Goal: Information Seeking & Learning: Learn about a topic

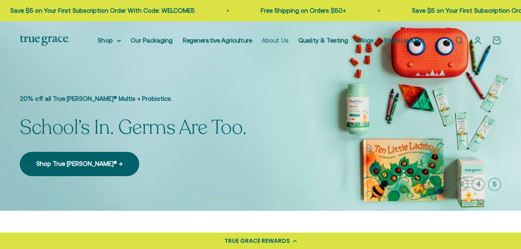
click at [277, 38] on link "About Us" at bounding box center [275, 40] width 27 height 7
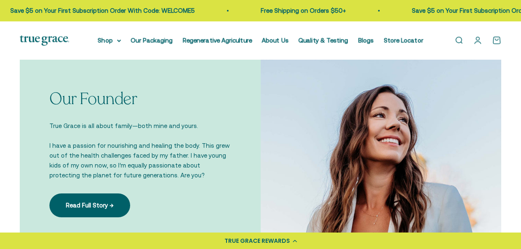
scroll to position [494, 0]
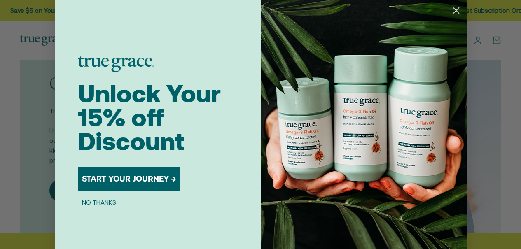
click at [453, 9] on icon "Close dialog" at bounding box center [456, 11] width 6 height 6
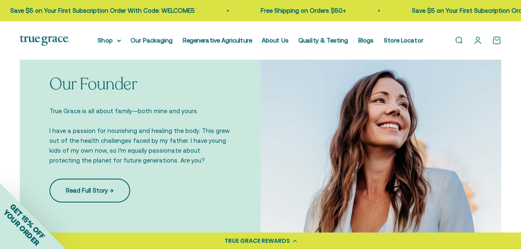
click at [75, 191] on link "Read Full Story →" at bounding box center [89, 191] width 81 height 24
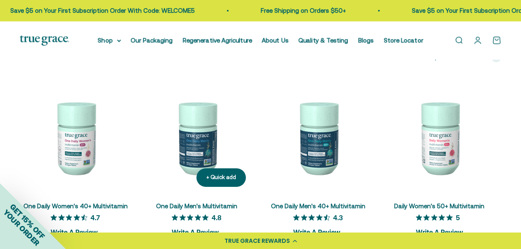
scroll to position [1276, 0]
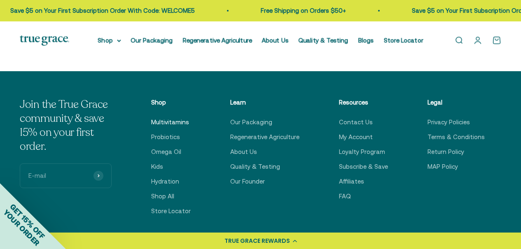
click at [188, 117] on link "Multivitamins" at bounding box center [170, 122] width 38 height 10
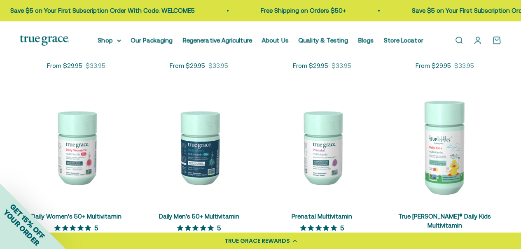
scroll to position [288, 0]
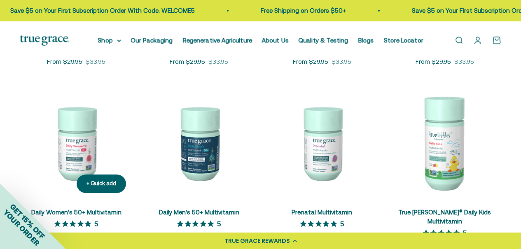
click at [78, 160] on img at bounding box center [76, 142] width 113 height 113
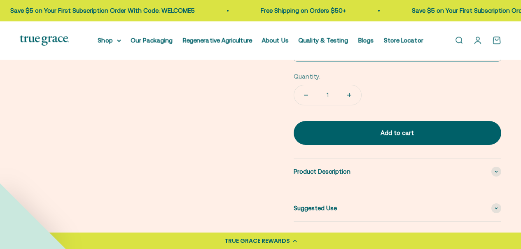
scroll to position [370, 0]
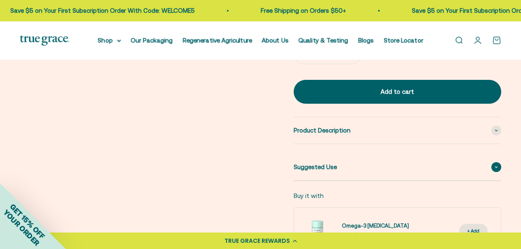
click at [497, 166] on icon at bounding box center [495, 167] width 3 height 2
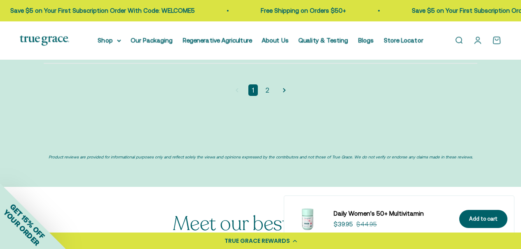
scroll to position [2140, 0]
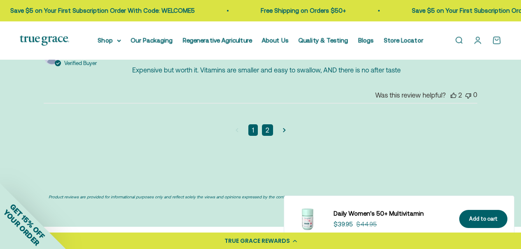
click at [266, 124] on link "2" at bounding box center [267, 130] width 11 height 12
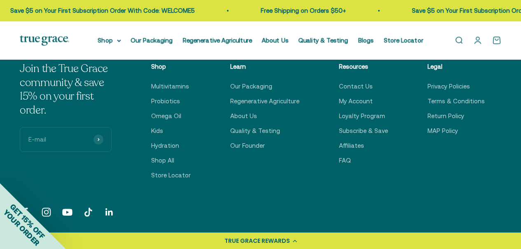
scroll to position [2618, 0]
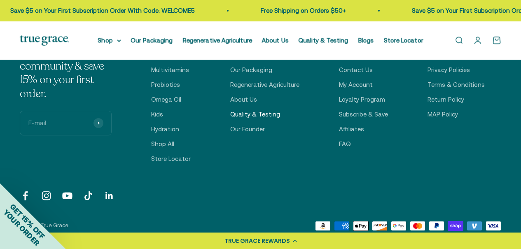
click at [251, 109] on link "Quality & Testing" at bounding box center [255, 114] width 50 height 10
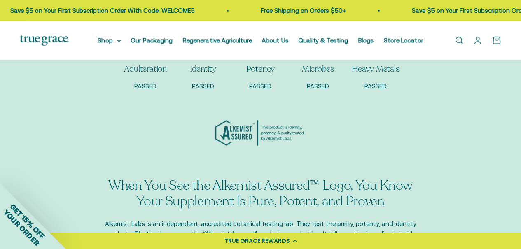
scroll to position [823, 0]
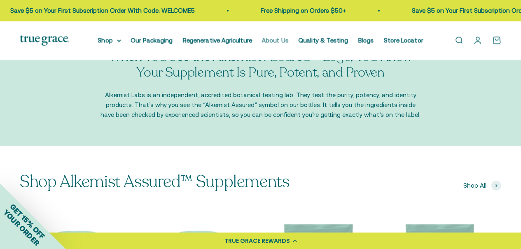
click at [287, 42] on link "About Us" at bounding box center [275, 40] width 27 height 7
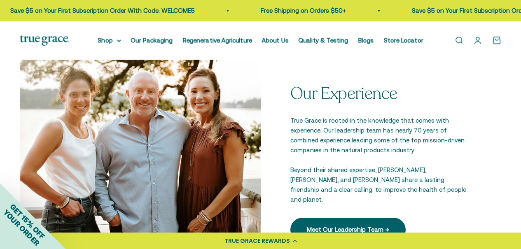
scroll to position [1070, 0]
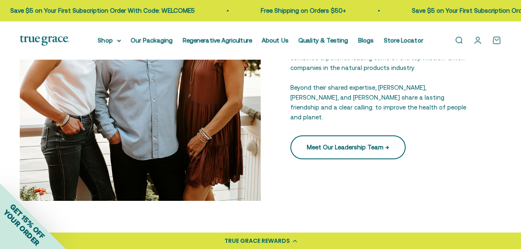
click at [341, 142] on link "Meet Our Leadership Team →" at bounding box center [347, 147] width 115 height 24
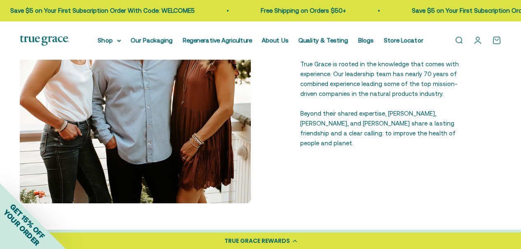
scroll to position [247, 0]
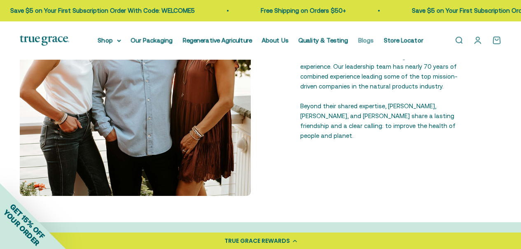
click at [365, 40] on link "Blogs" at bounding box center [366, 40] width 16 height 7
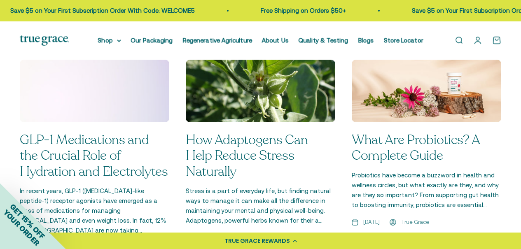
scroll to position [576, 0]
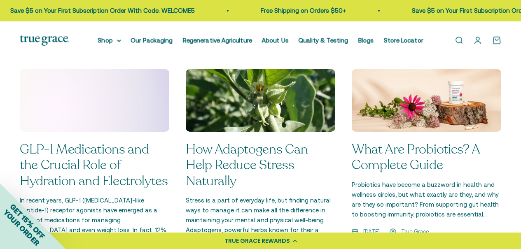
click at [426, 149] on link "What Are Probiotics? A Complete Guide" at bounding box center [415, 157] width 128 height 34
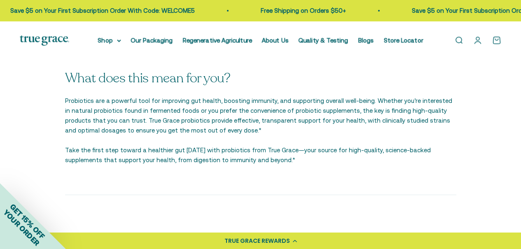
scroll to position [1070, 0]
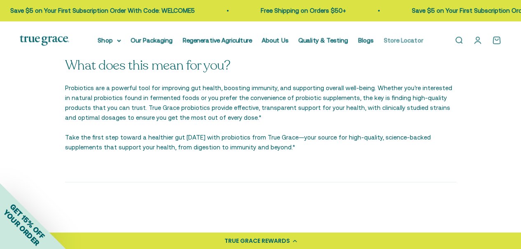
click at [406, 42] on link "Store Locator" at bounding box center [404, 40] width 40 height 7
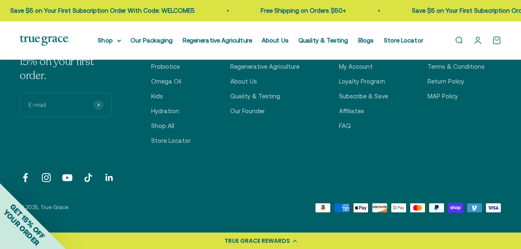
scroll to position [658, 0]
